Goal: Browse casually: Explore the website without a specific task or goal

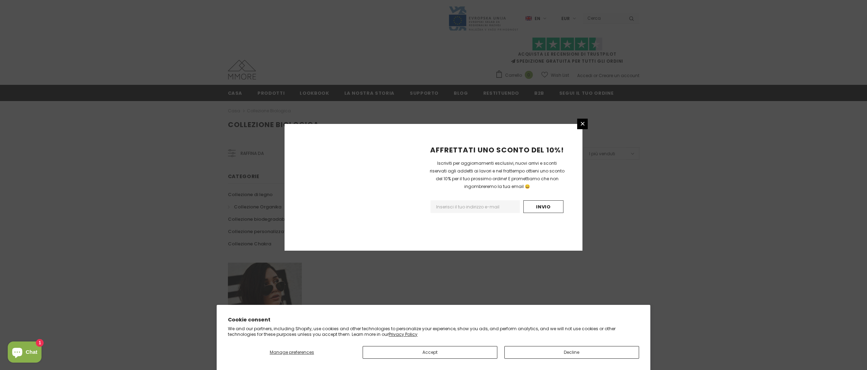
scroll to position [350, 0]
